Goal: Task Accomplishment & Management: Complete application form

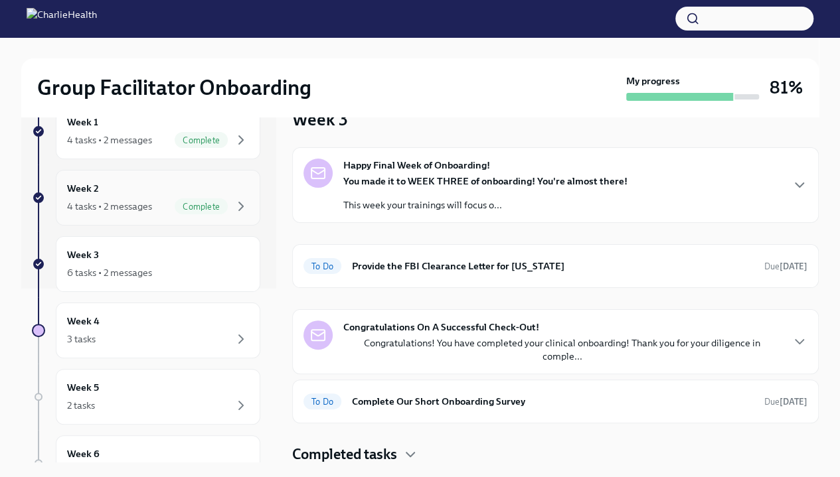
scroll to position [173, 0]
click at [197, 257] on div "Week 3 6 tasks • 2 messages" at bounding box center [158, 265] width 182 height 33
click at [117, 266] on div "6 tasks • 2 messages" at bounding box center [158, 274] width 182 height 16
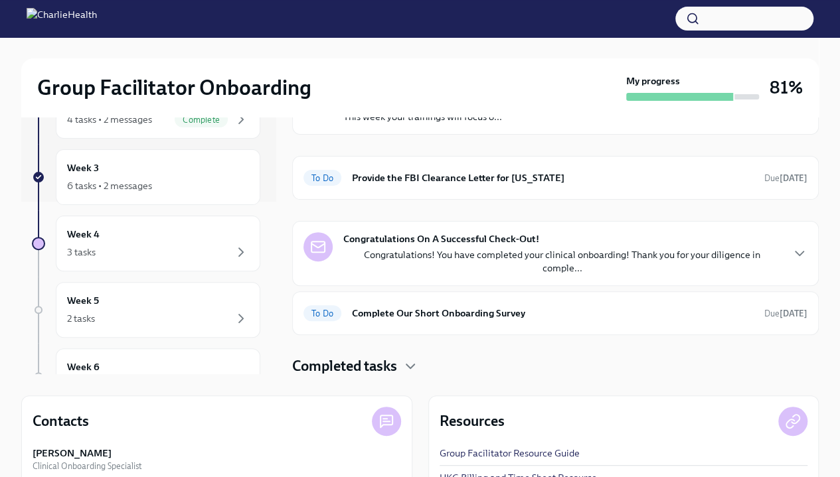
scroll to position [89, 0]
click at [412, 325] on div "To Do Complete Our Short Onboarding Survey Due [DATE]" at bounding box center [555, 313] width 527 height 44
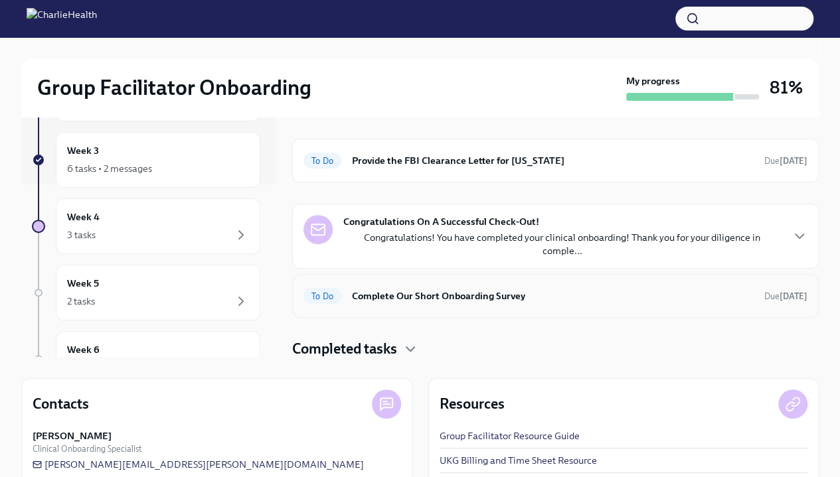
scroll to position [106, 0]
click at [671, 298] on h6 "Complete Our Short Onboarding Survey" at bounding box center [553, 295] width 402 height 15
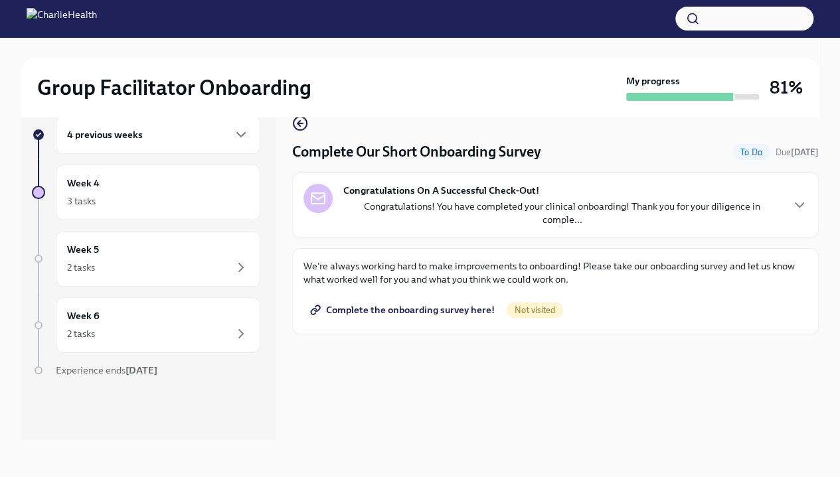
scroll to position [23, 0]
click at [394, 303] on span "Complete the onboarding survey here!" at bounding box center [404, 309] width 182 height 13
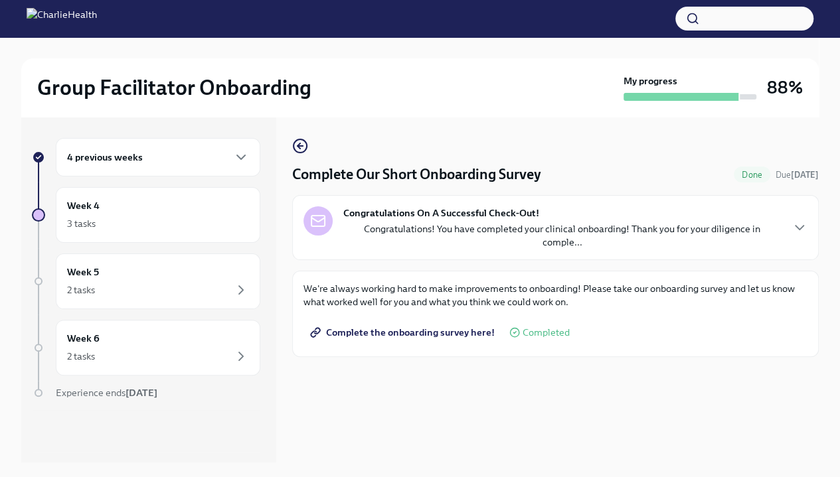
click at [398, 231] on p "Congratulations! You have completed your clinical onboarding! Thank you for you…" at bounding box center [562, 235] width 438 height 27
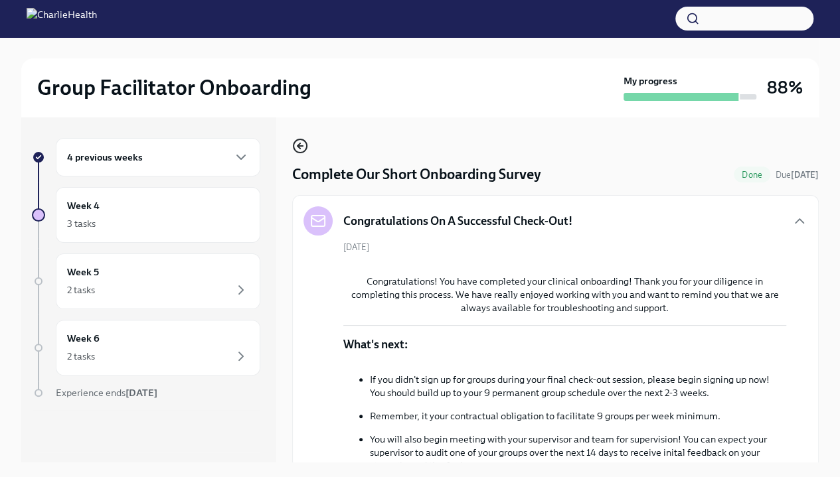
click at [297, 148] on icon "button" at bounding box center [300, 146] width 16 height 16
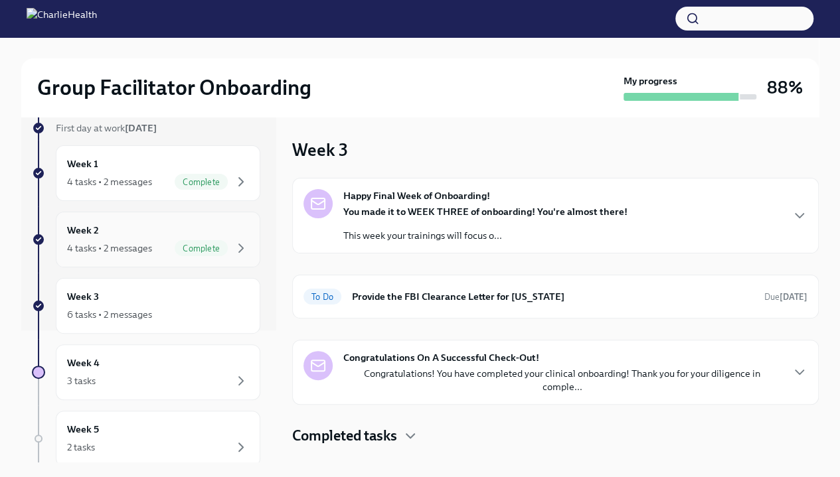
scroll to position [133, 0]
click at [195, 309] on div "6 tasks • 2 messages" at bounding box center [158, 314] width 182 height 16
click at [466, 171] on div "Week 3 Happy Final Week of Onboarding! You made it to WEEK THREE of onboarding!…" at bounding box center [555, 292] width 527 height 308
click at [474, 196] on strong "Happy Final Week of Onboarding!" at bounding box center [416, 195] width 147 height 13
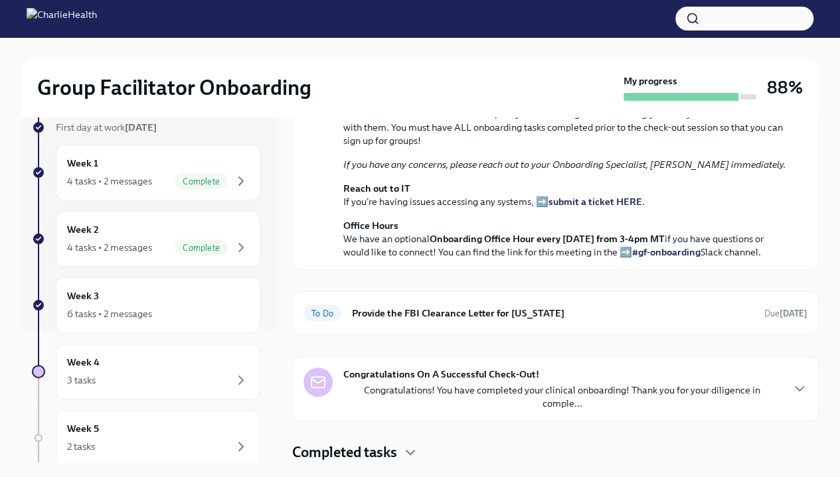
scroll to position [466, 0]
click at [471, 323] on div "To Do Provide the FBI Clearance Letter for [US_STATE] Due [DATE]" at bounding box center [555, 313] width 504 height 21
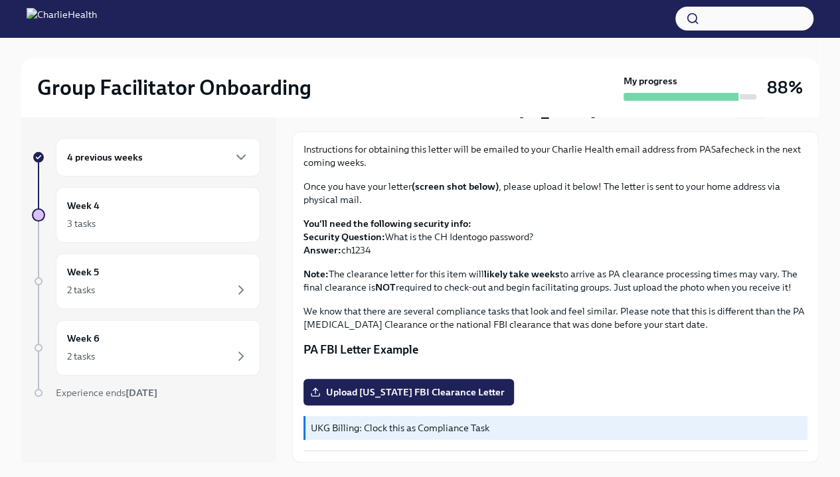
scroll to position [23, 0]
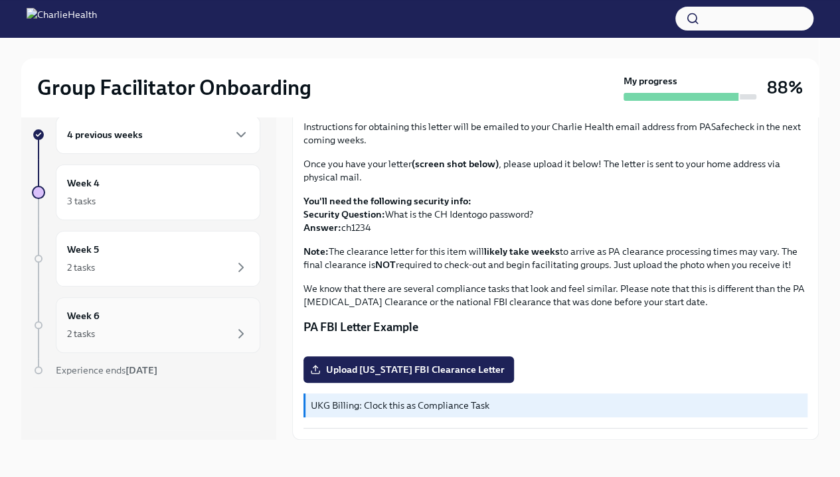
click at [138, 333] on div "2 tasks" at bounding box center [158, 334] width 182 height 16
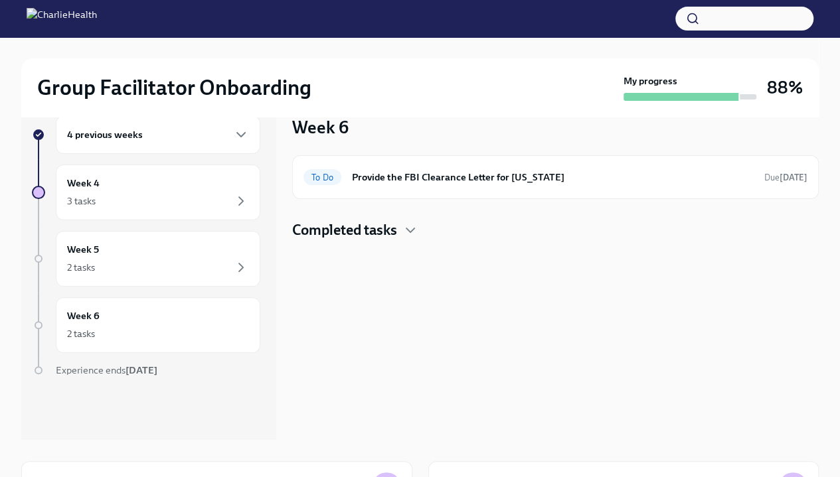
click at [164, 288] on div "4 previous weeks Week 4 3 tasks Week 5 2 tasks Week 6 2 tasks Experience ends […" at bounding box center [146, 273] width 228 height 315
click at [166, 264] on div "2 tasks" at bounding box center [158, 268] width 182 height 16
click at [171, 205] on div "3 tasks" at bounding box center [158, 201] width 182 height 16
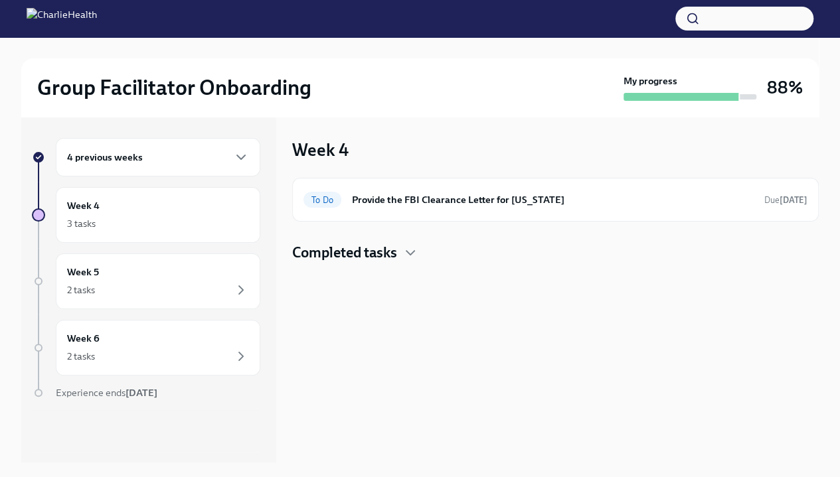
click at [202, 151] on div "4 previous weeks" at bounding box center [158, 157] width 182 height 16
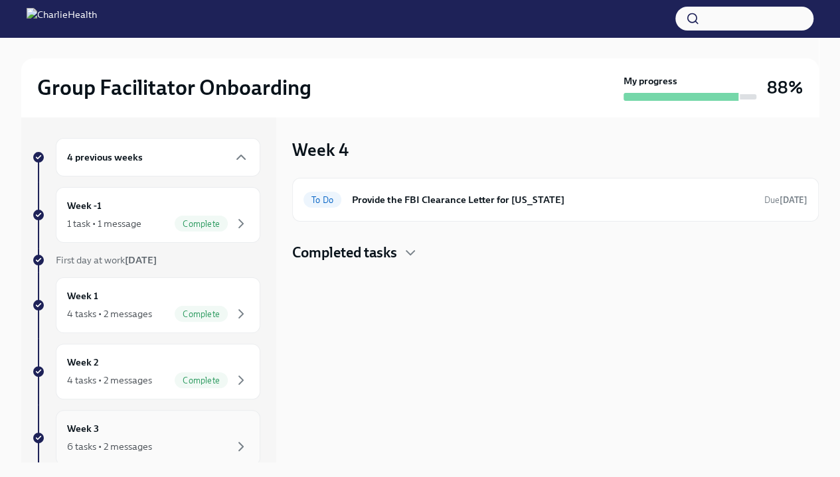
click at [161, 439] on div "6 tasks • 2 messages" at bounding box center [158, 447] width 182 height 16
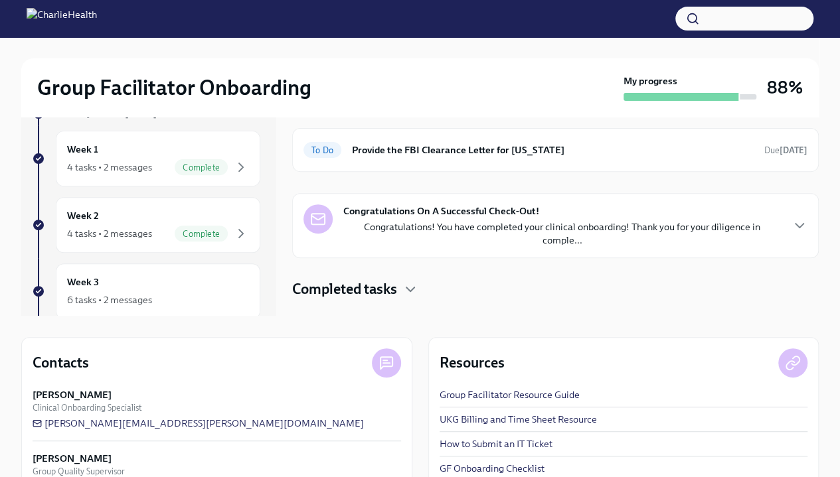
scroll to position [147, 0]
click at [400, 279] on div "Completed tasks" at bounding box center [555, 289] width 527 height 20
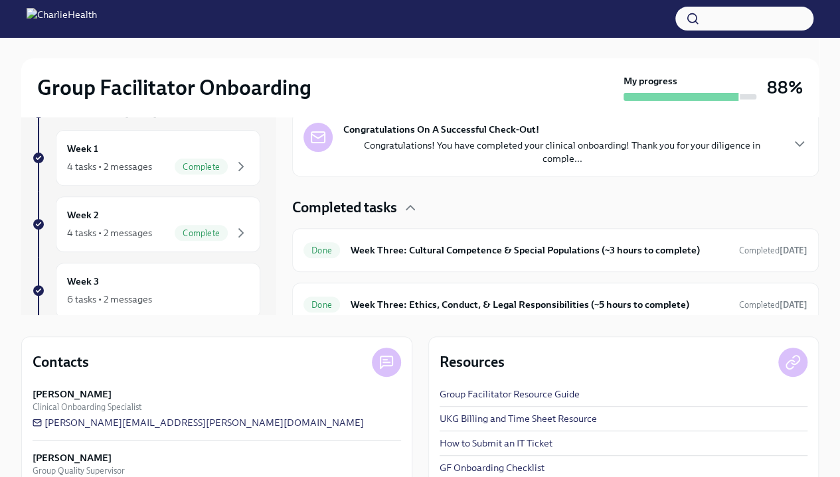
scroll to position [0, 0]
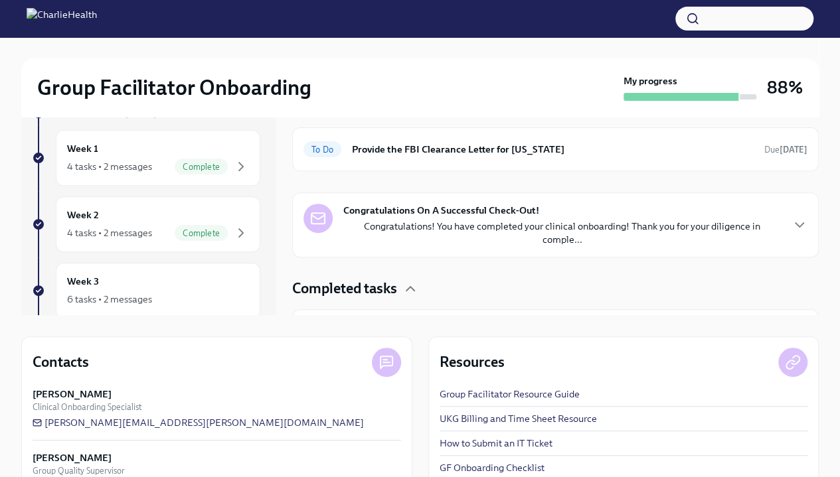
click at [403, 286] on div "Completed tasks" at bounding box center [555, 289] width 527 height 20
